Goal: Task Accomplishment & Management: Use online tool/utility

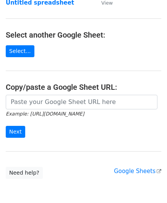
scroll to position [100, 0]
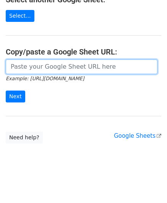
click at [44, 67] on input "url" at bounding box center [82, 66] width 152 height 15
paste input "[URL][DOMAIN_NAME]"
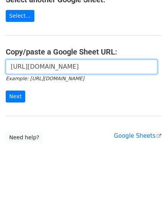
scroll to position [0, 170]
type input "[URL][DOMAIN_NAME]"
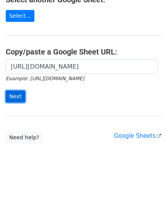
click at [13, 95] on input "Next" at bounding box center [16, 96] width 20 height 12
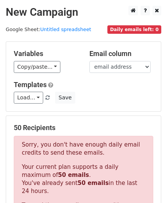
scroll to position [259, 0]
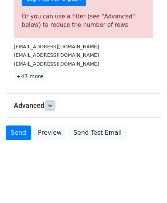
click at [49, 104] on link at bounding box center [50, 105] width 8 height 8
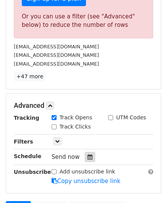
click at [88, 154] on icon at bounding box center [90, 156] width 5 height 5
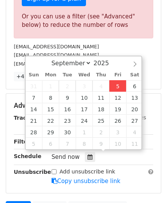
type input "[DATE] 12:00"
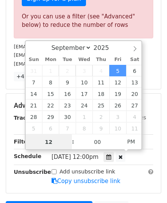
paste input "0"
type input "10"
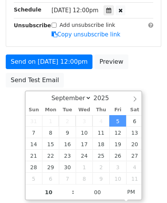
type input "[DATE] 22:00"
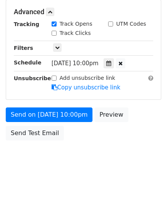
scroll to position [351, 0]
